Goal: Find specific page/section: Find specific page/section

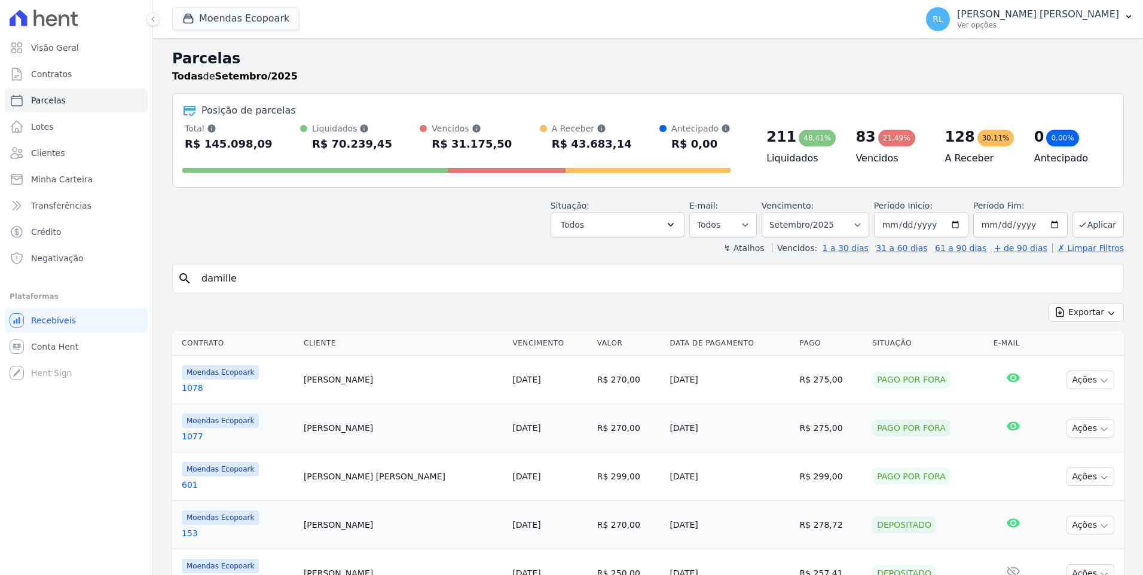
select select
click at [261, 276] on input "search" at bounding box center [656, 279] width 924 height 24
type input "667"
select select
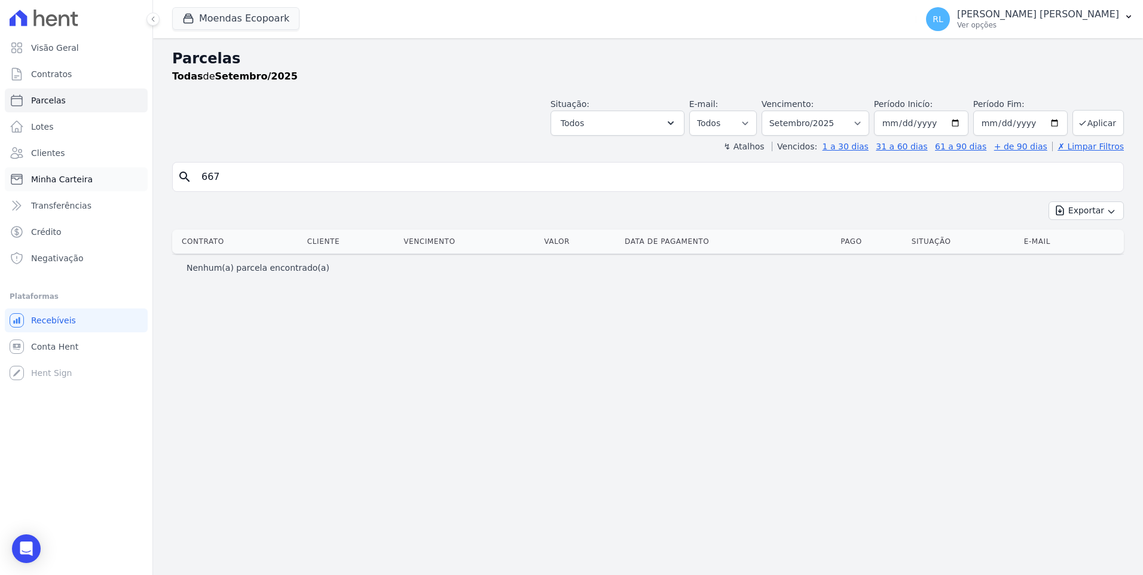
click at [83, 183] on span "Minha Carteira" at bounding box center [62, 179] width 62 height 12
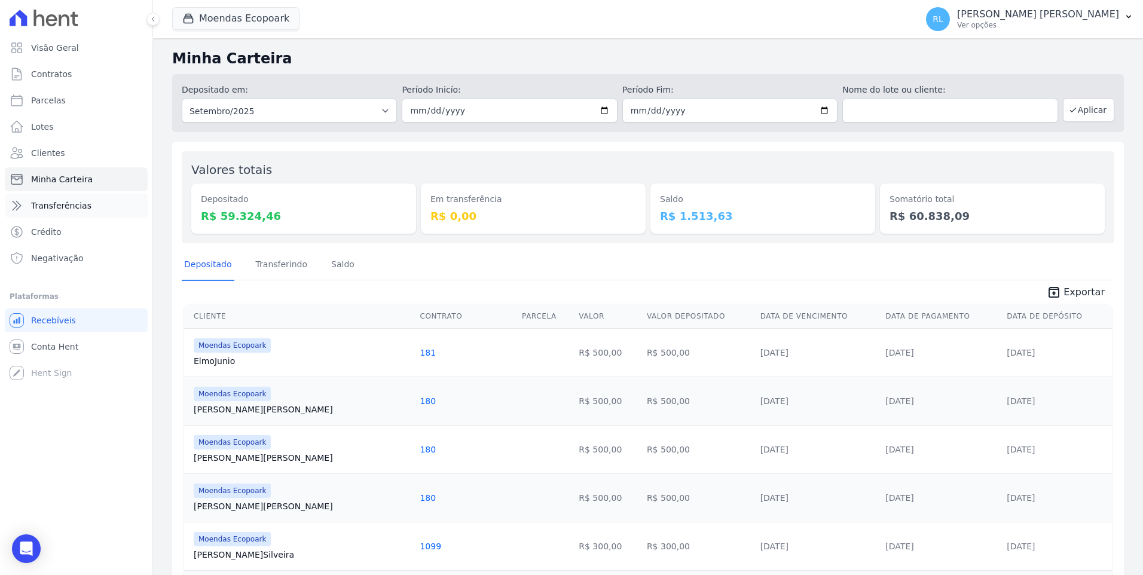
click at [63, 209] on span "Transferências" at bounding box center [61, 206] width 60 height 12
